Goal: Transaction & Acquisition: Purchase product/service

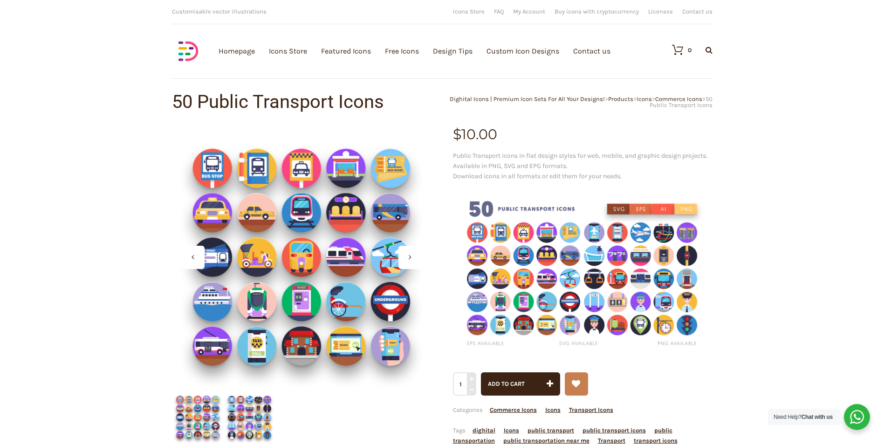
click at [412, 256] on div at bounding box center [409, 257] width 23 height 23
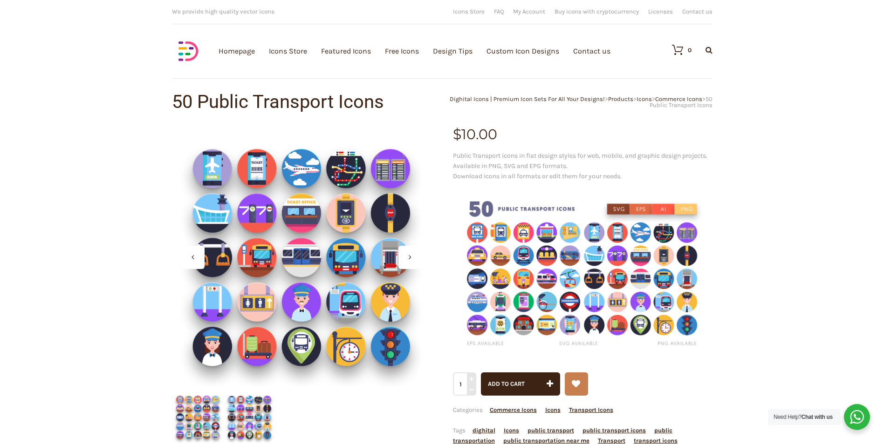
click at [407, 258] on div at bounding box center [409, 257] width 23 height 23
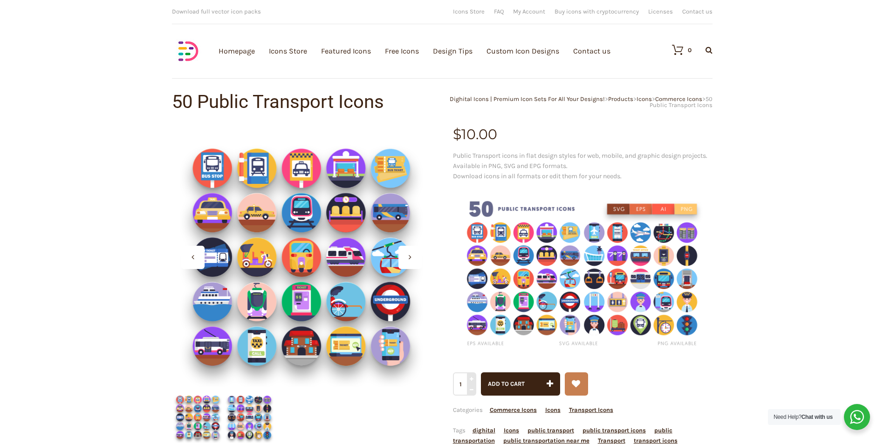
click at [409, 262] on div at bounding box center [409, 257] width 23 height 23
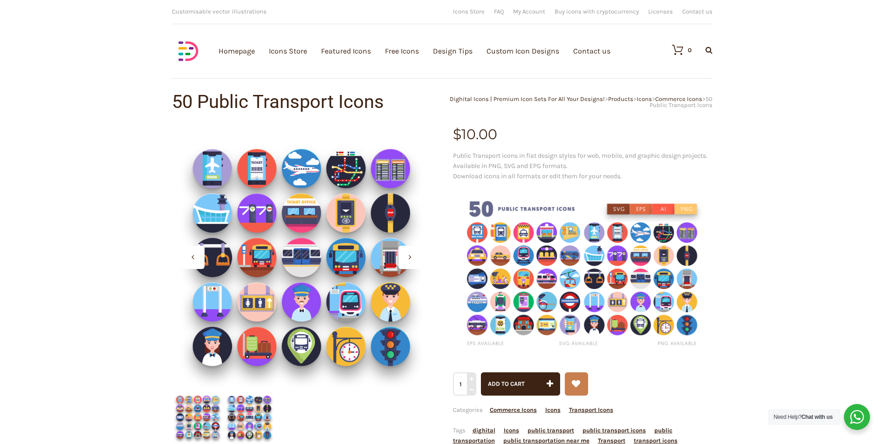
click at [407, 265] on div at bounding box center [409, 257] width 23 height 23
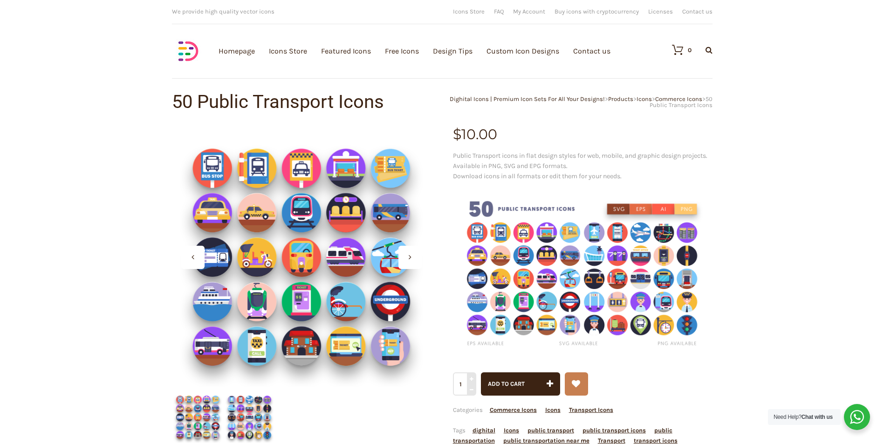
click at [408, 265] on div at bounding box center [409, 257] width 23 height 23
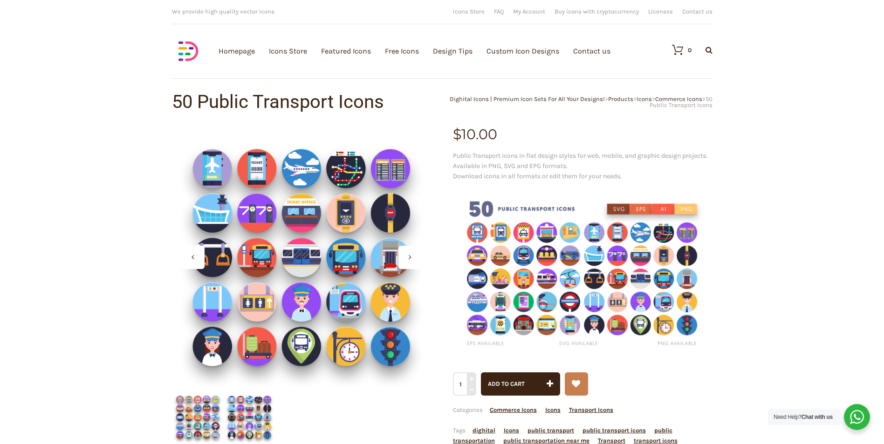
click at [401, 264] on div at bounding box center [409, 257] width 23 height 23
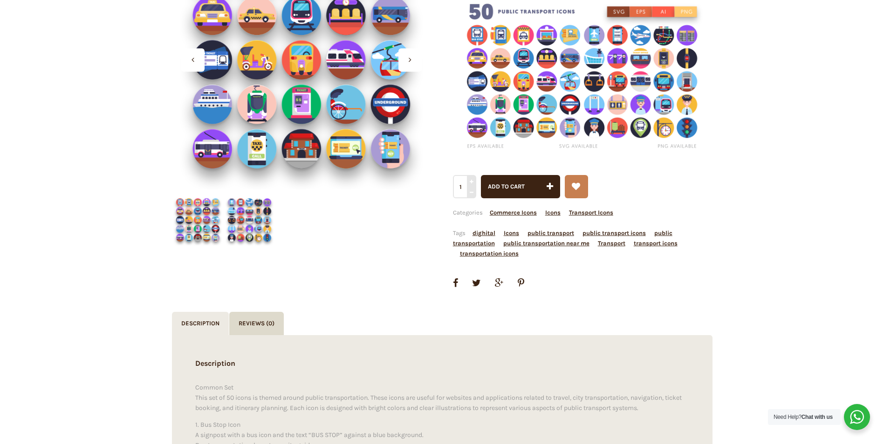
scroll to position [326, 0]
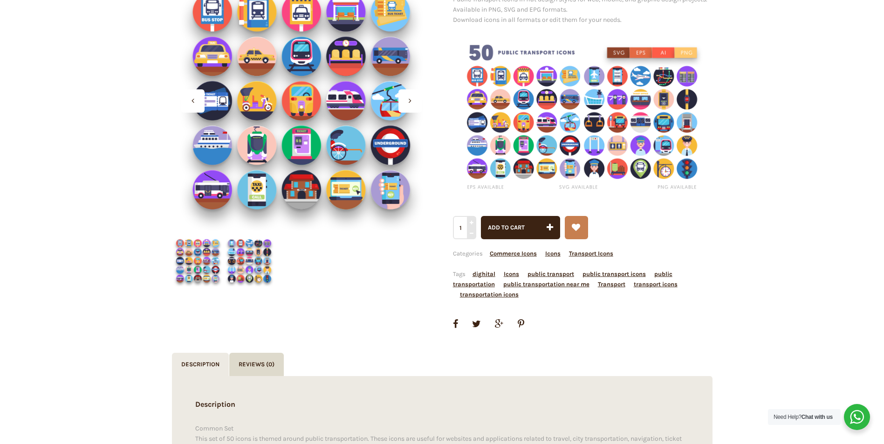
scroll to position [47, 0]
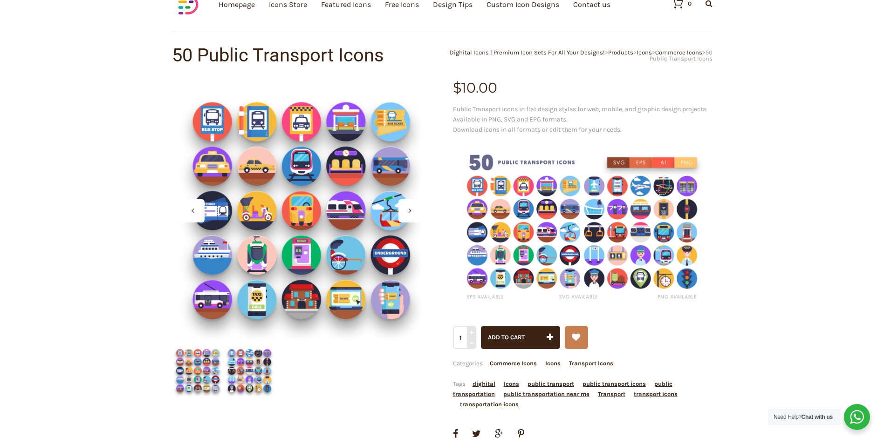
click at [424, 213] on div at bounding box center [414, 210] width 33 height 23
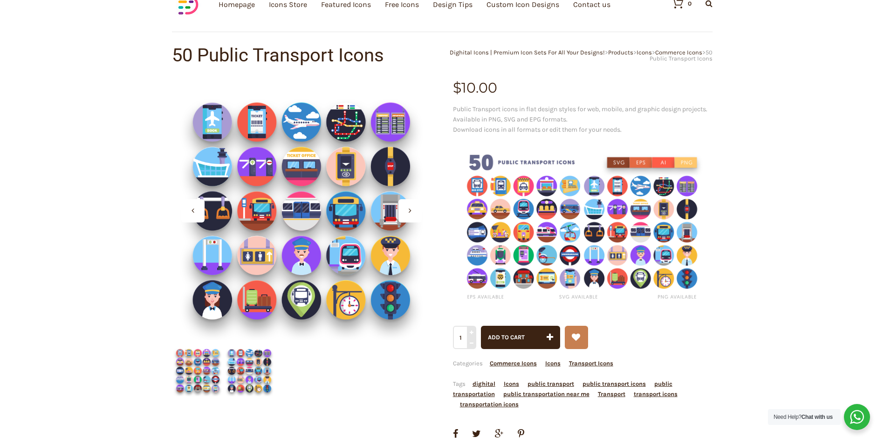
click at [428, 212] on div at bounding box center [414, 210] width 33 height 23
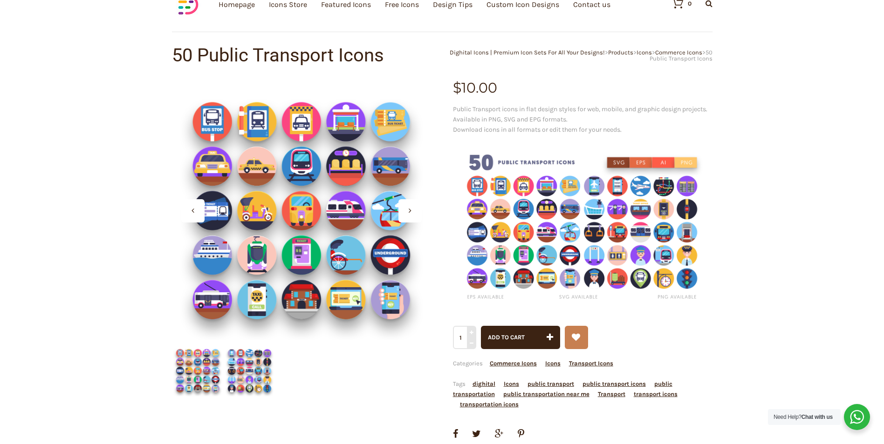
click at [427, 215] on div at bounding box center [414, 210] width 33 height 23
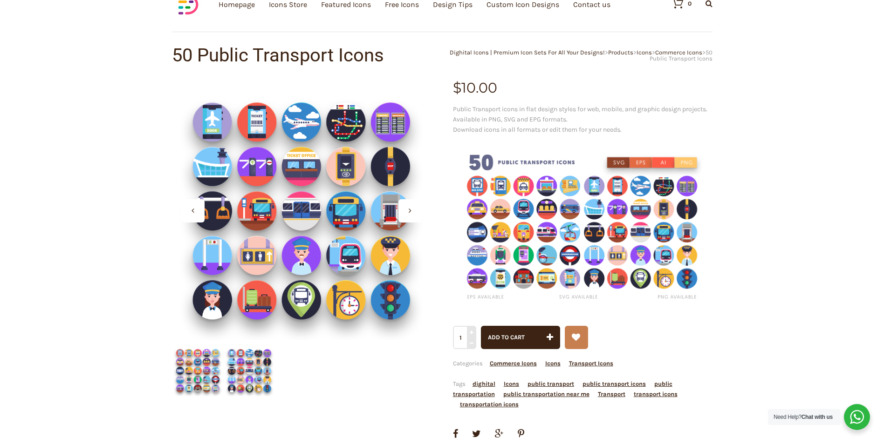
click at [427, 214] on div at bounding box center [414, 210] width 33 height 23
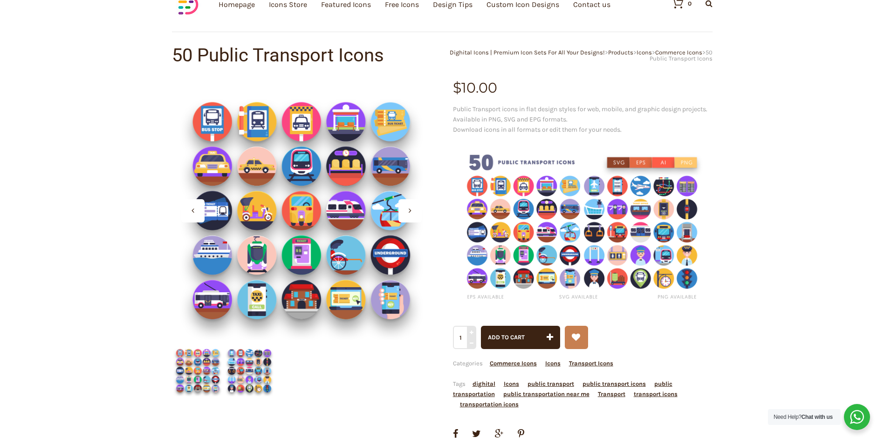
click at [428, 214] on div at bounding box center [414, 210] width 33 height 23
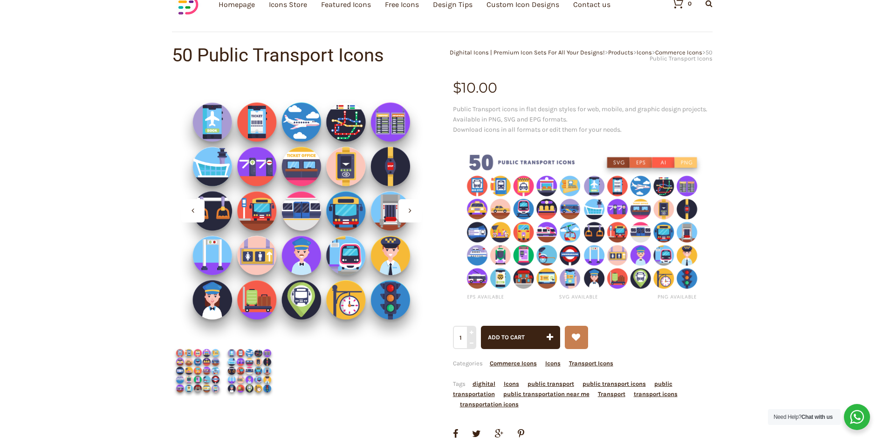
click at [585, 238] on img at bounding box center [582, 228] width 259 height 173
